Goal: Task Accomplishment & Management: Manage account settings

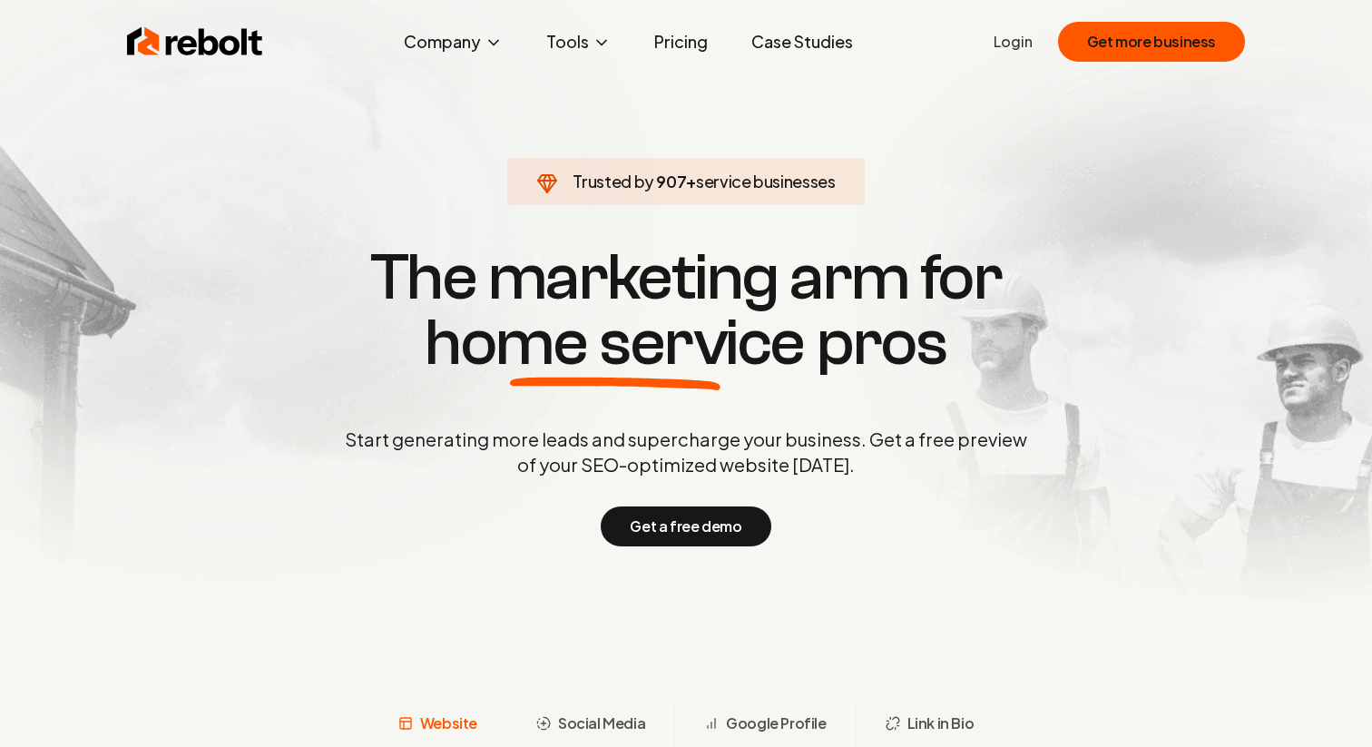
click at [1024, 39] on link "Login" at bounding box center [1013, 42] width 39 height 22
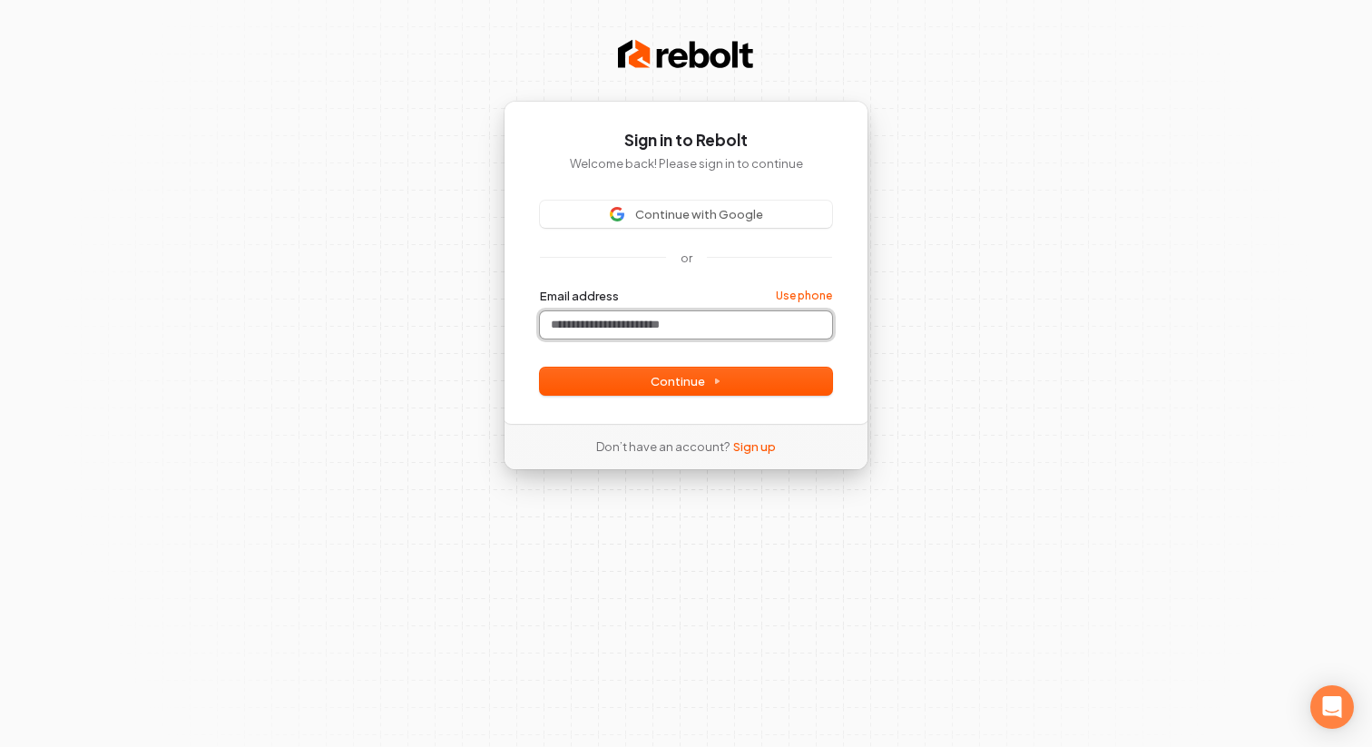
click at [650, 328] on input "Email address" at bounding box center [686, 324] width 292 height 27
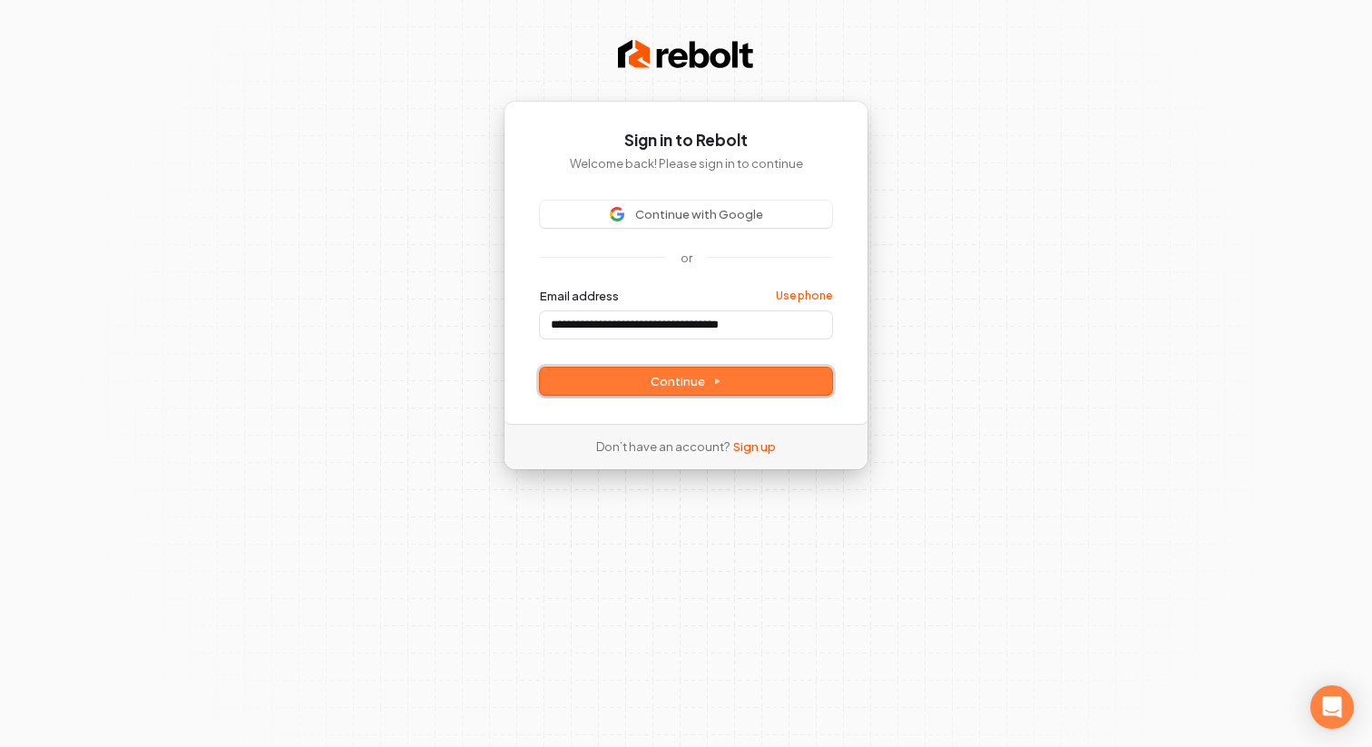
click at [686, 380] on span "Continue" at bounding box center [686, 381] width 71 height 16
type input "**********"
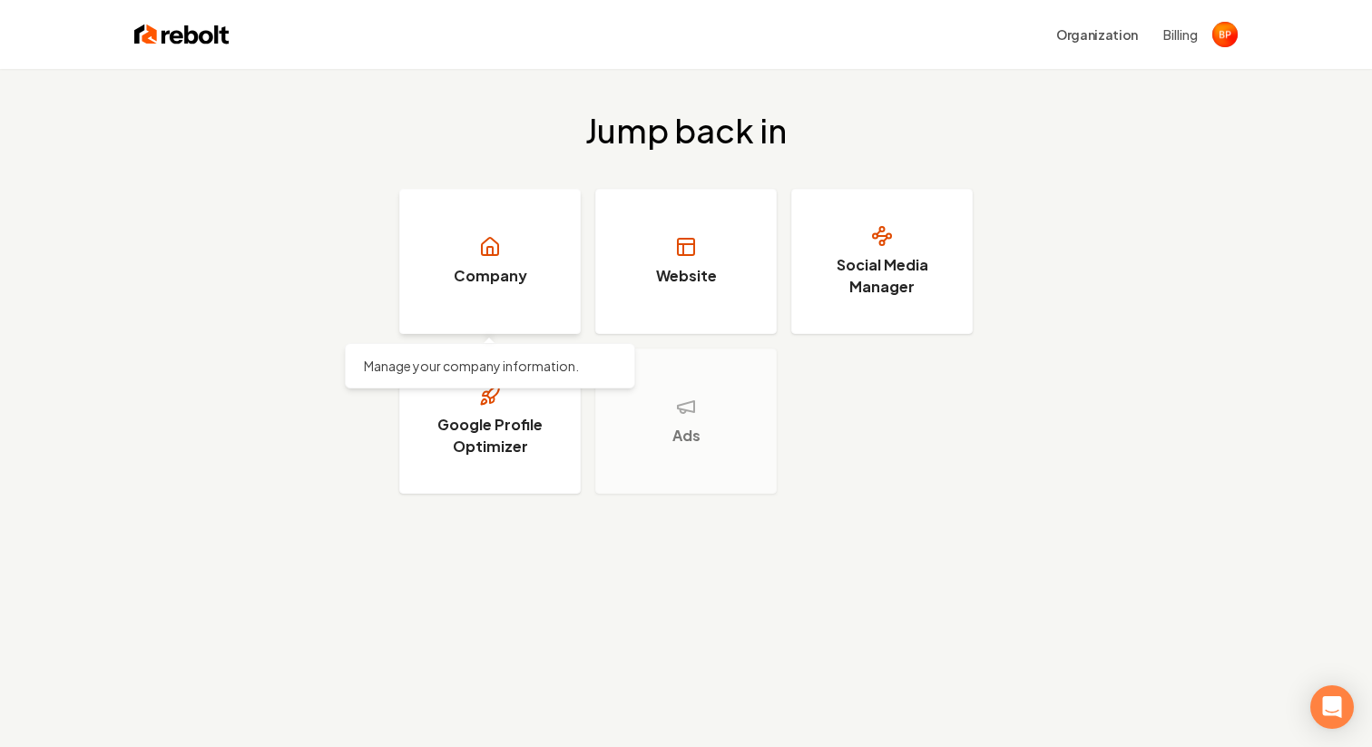
click at [467, 301] on link "Company" at bounding box center [490, 261] width 182 height 145
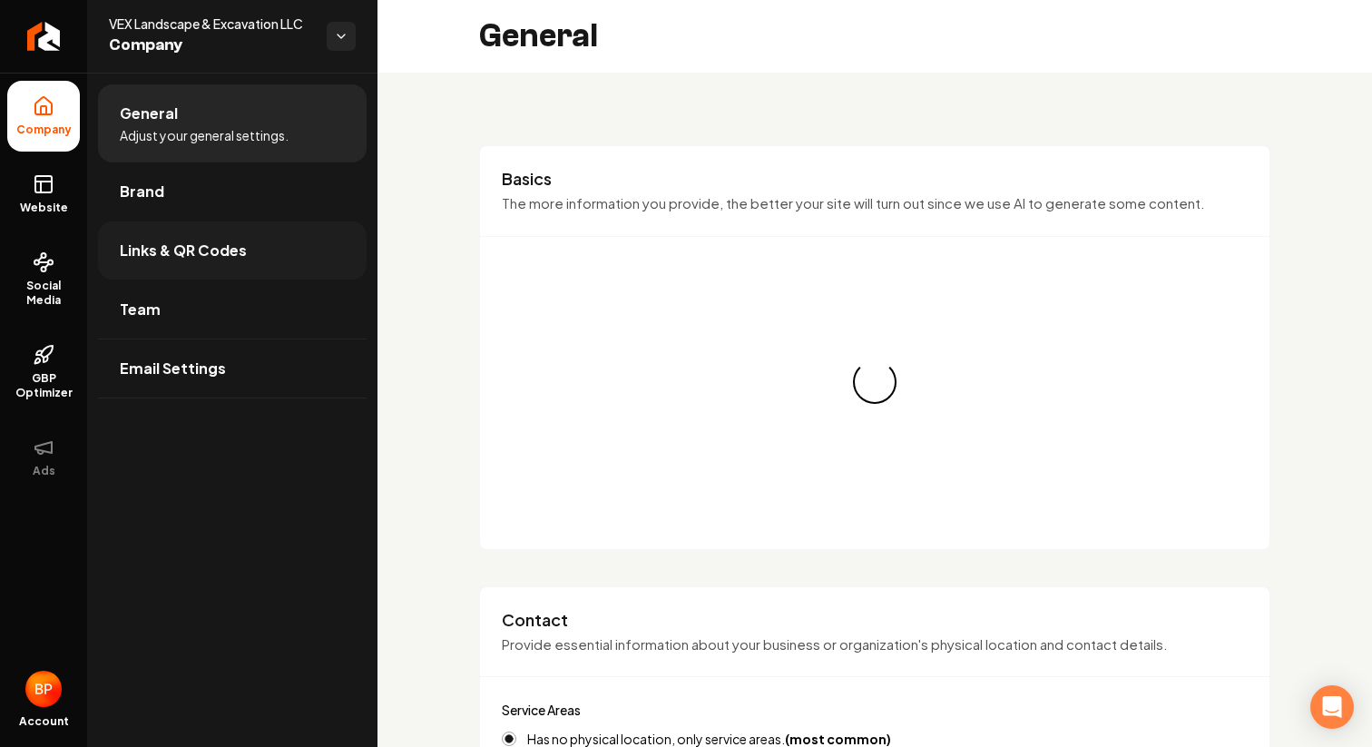
click at [235, 263] on link "Links & QR Codes" at bounding box center [232, 250] width 269 height 58
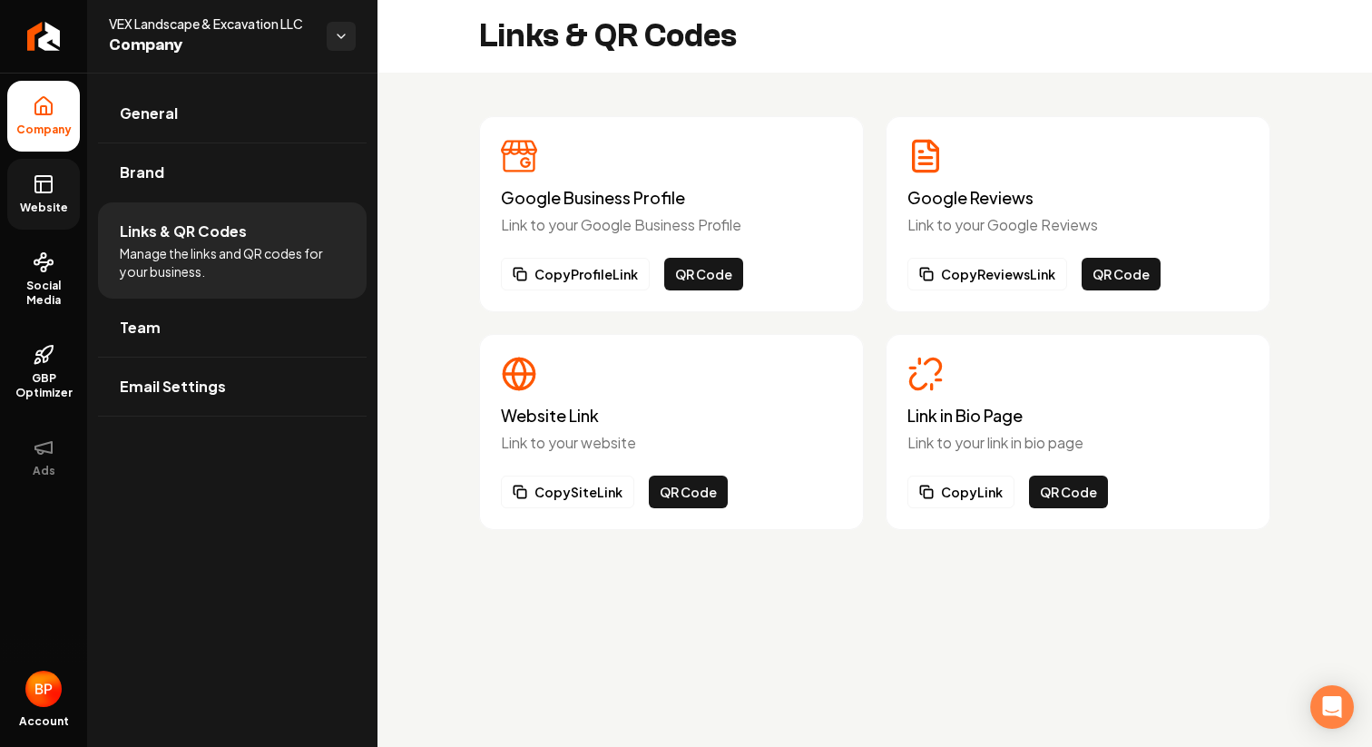
click at [56, 197] on link "Website" at bounding box center [43, 194] width 73 height 71
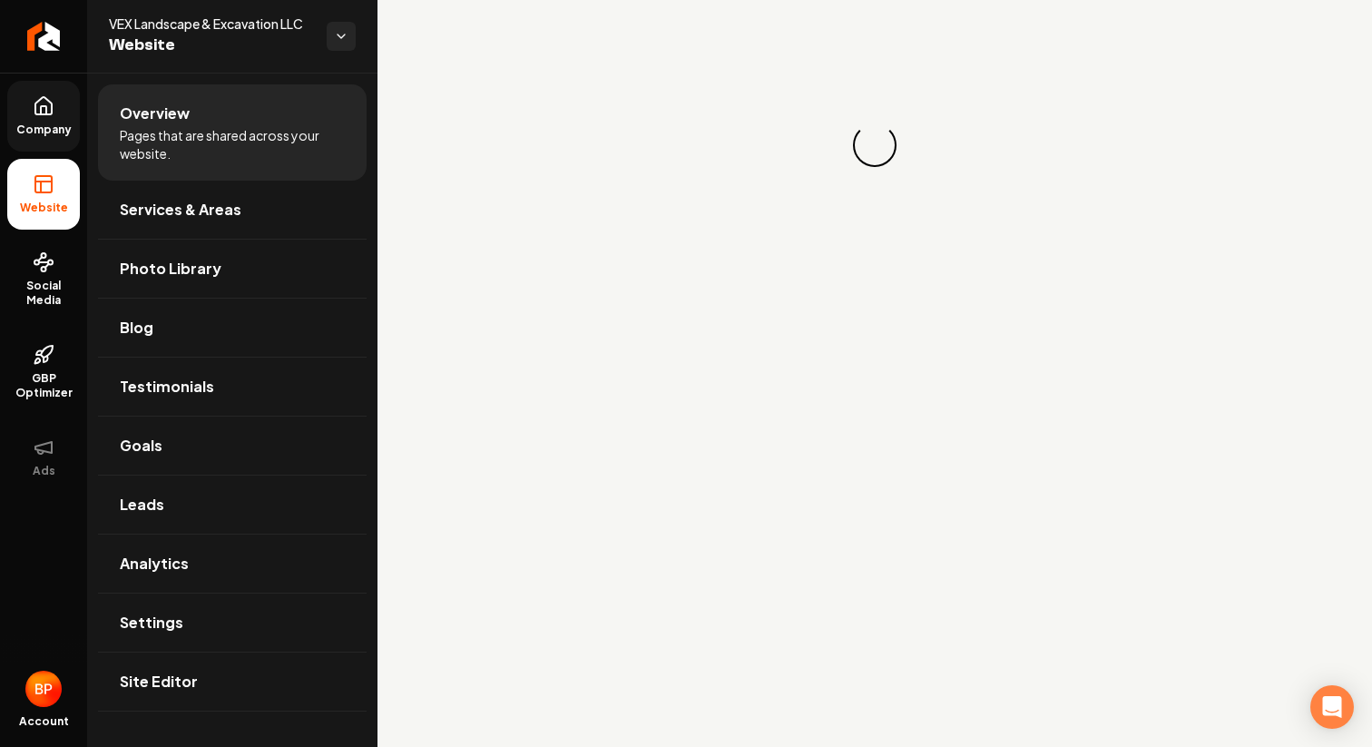
click at [51, 123] on span "Company" at bounding box center [44, 130] width 70 height 15
